Goal: Information Seeking & Learning: Learn about a topic

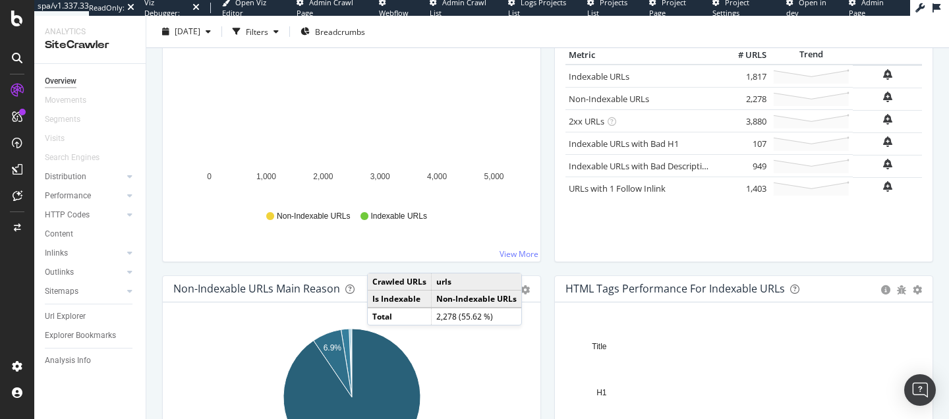
scroll to position [215, 0]
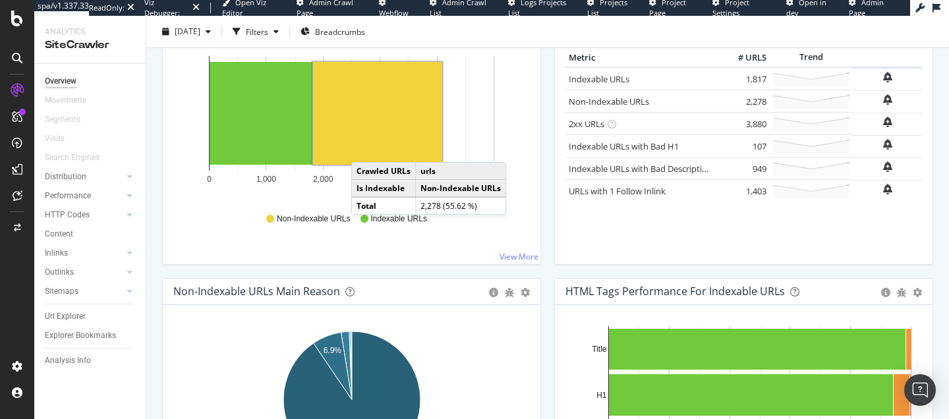
click at [365, 149] on rect "A chart." at bounding box center [377, 113] width 129 height 103
